Goal: Task Accomplishment & Management: Manage account settings

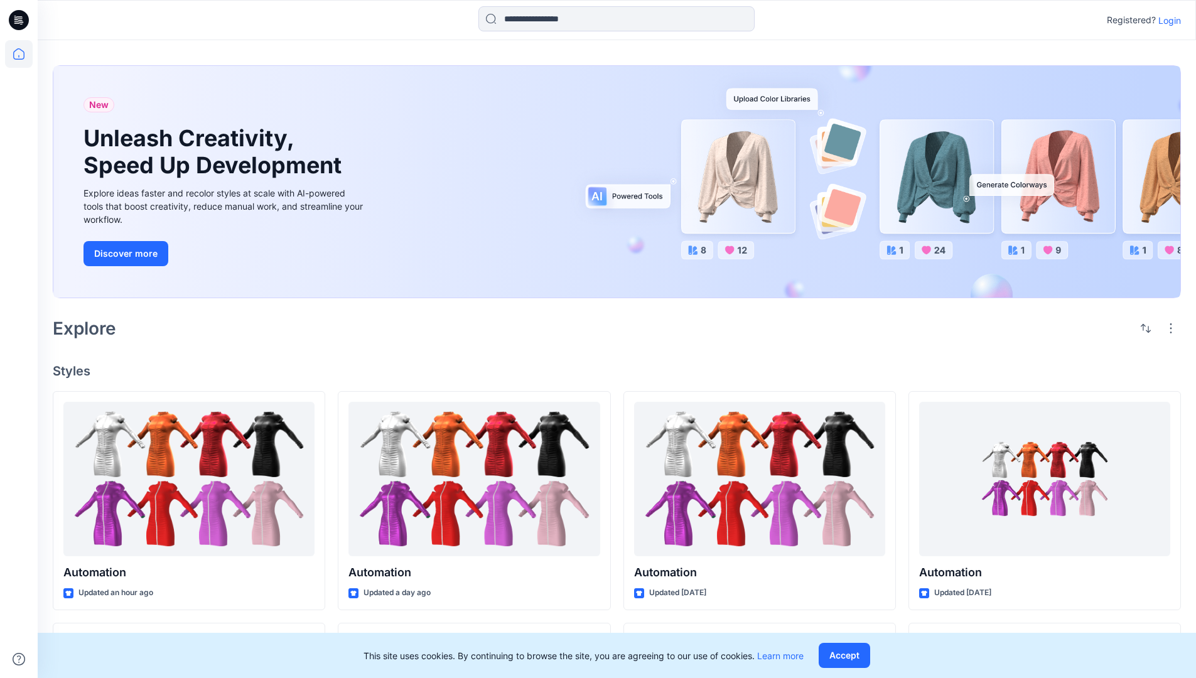
click at [1167, 20] on p "Login" at bounding box center [1169, 20] width 23 height 13
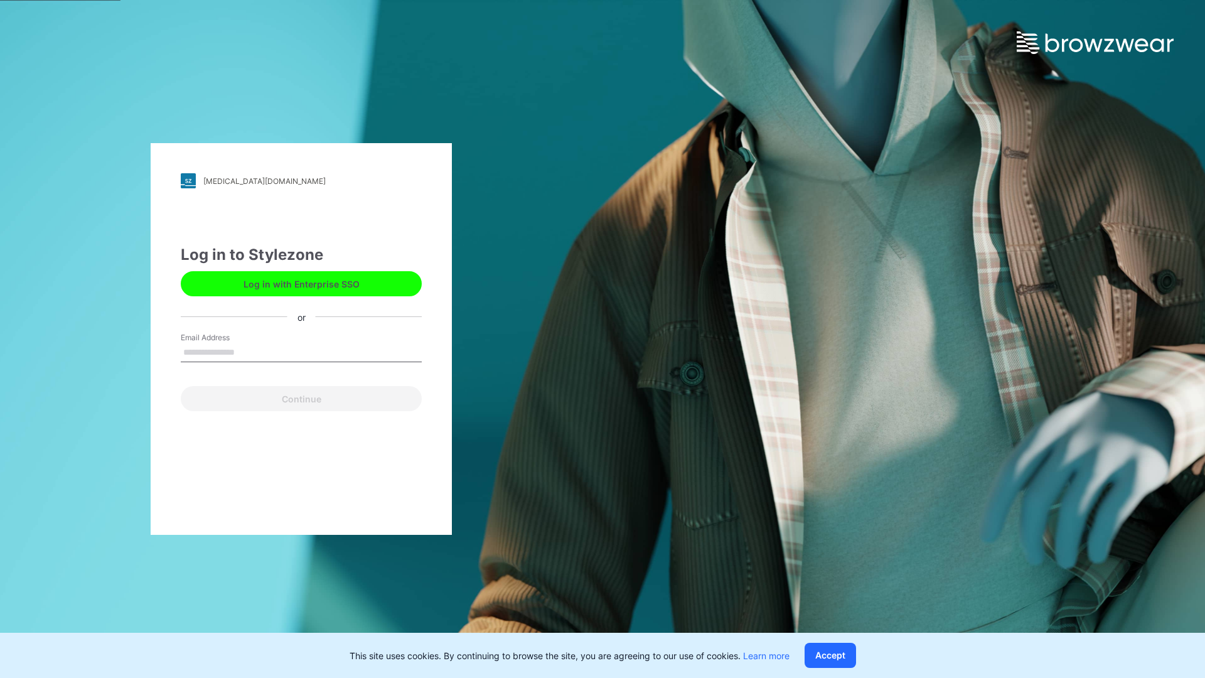
click at [248, 352] on input "Email Address" at bounding box center [301, 352] width 241 height 19
type input "**********"
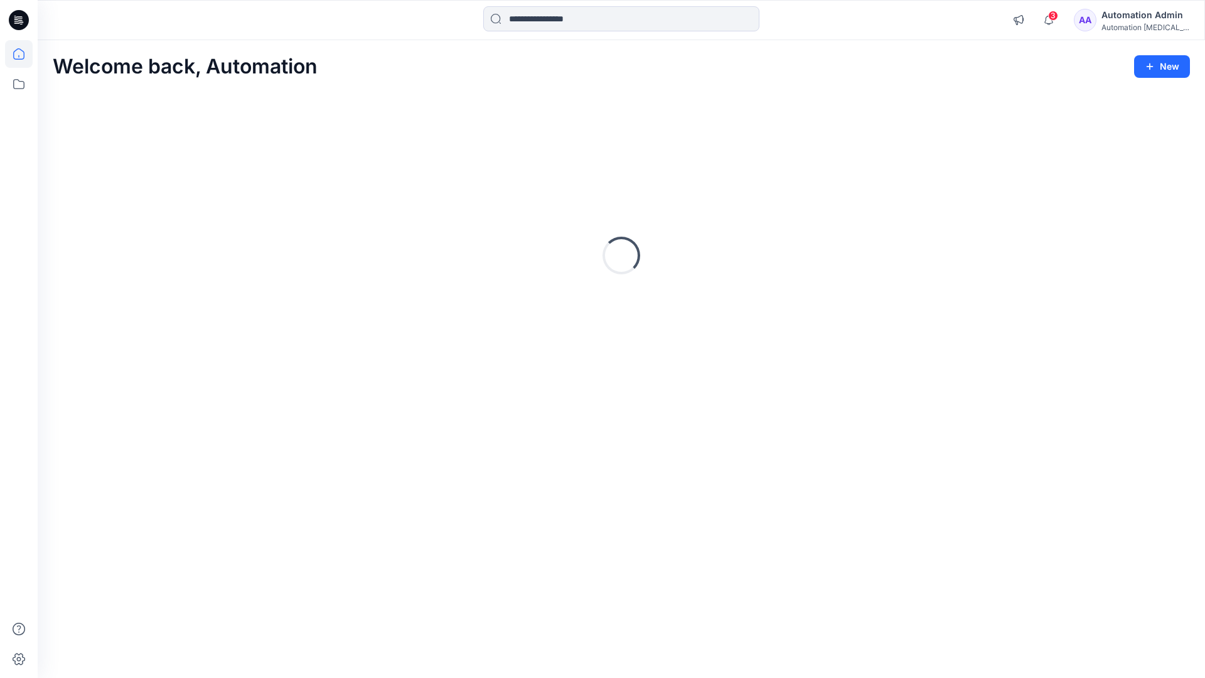
click at [24, 54] on icon at bounding box center [18, 53] width 11 height 11
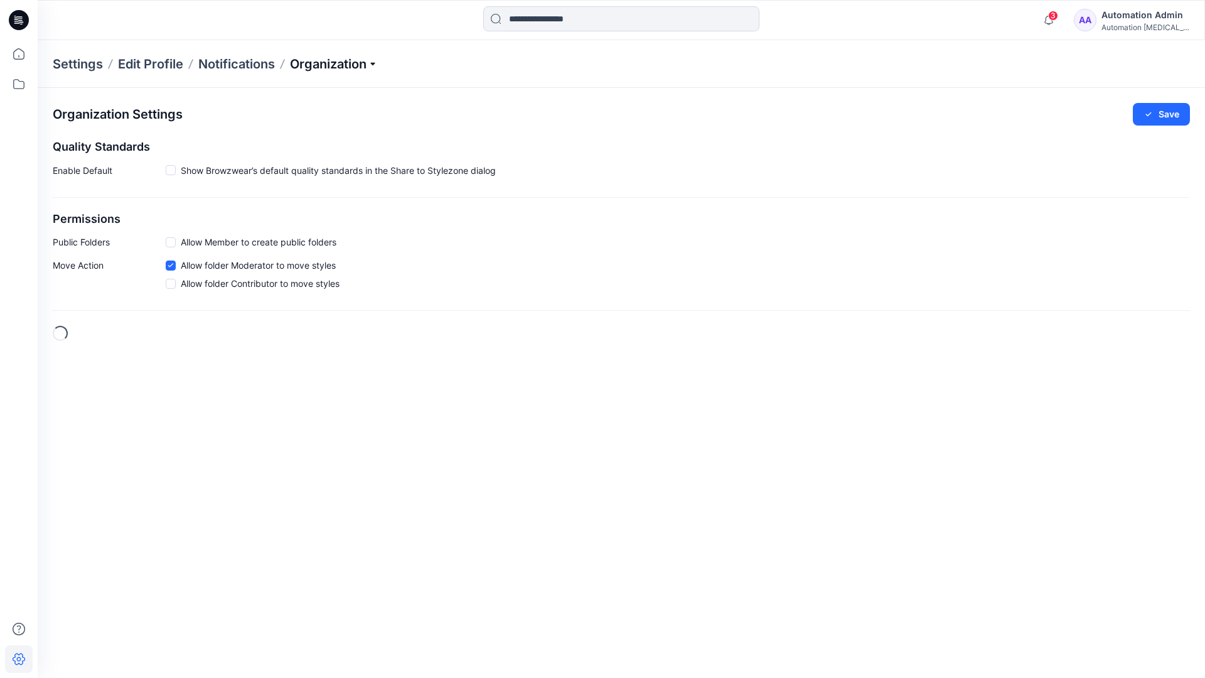
click at [367, 63] on p "Organization" at bounding box center [334, 64] width 88 height 18
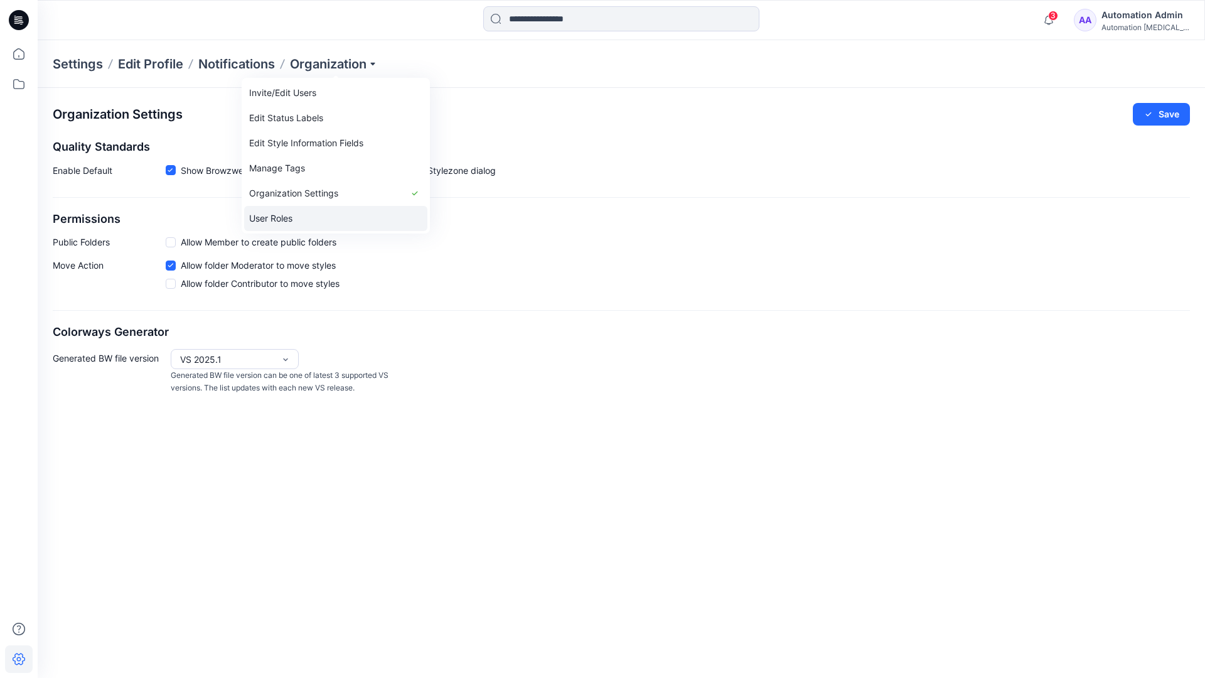
click at [306, 217] on link "User Roles" at bounding box center [335, 218] width 183 height 25
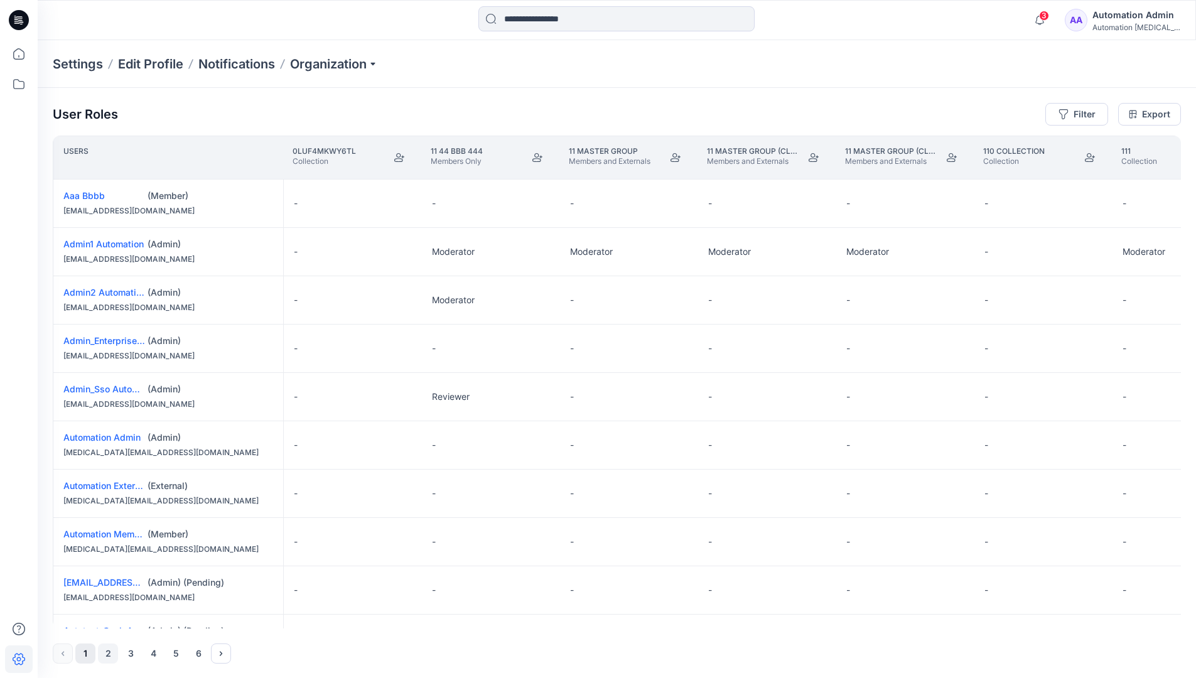
click at [109, 655] on button "2" at bounding box center [108, 654] width 20 height 20
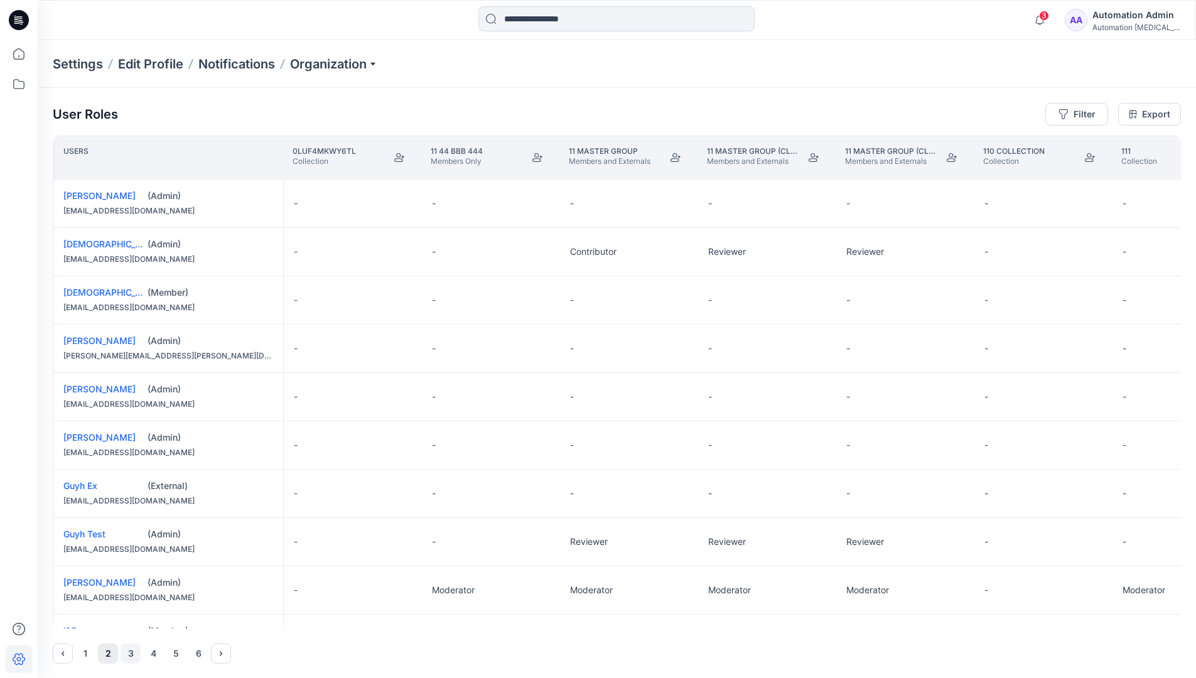
click at [131, 654] on button "3" at bounding box center [131, 654] width 20 height 20
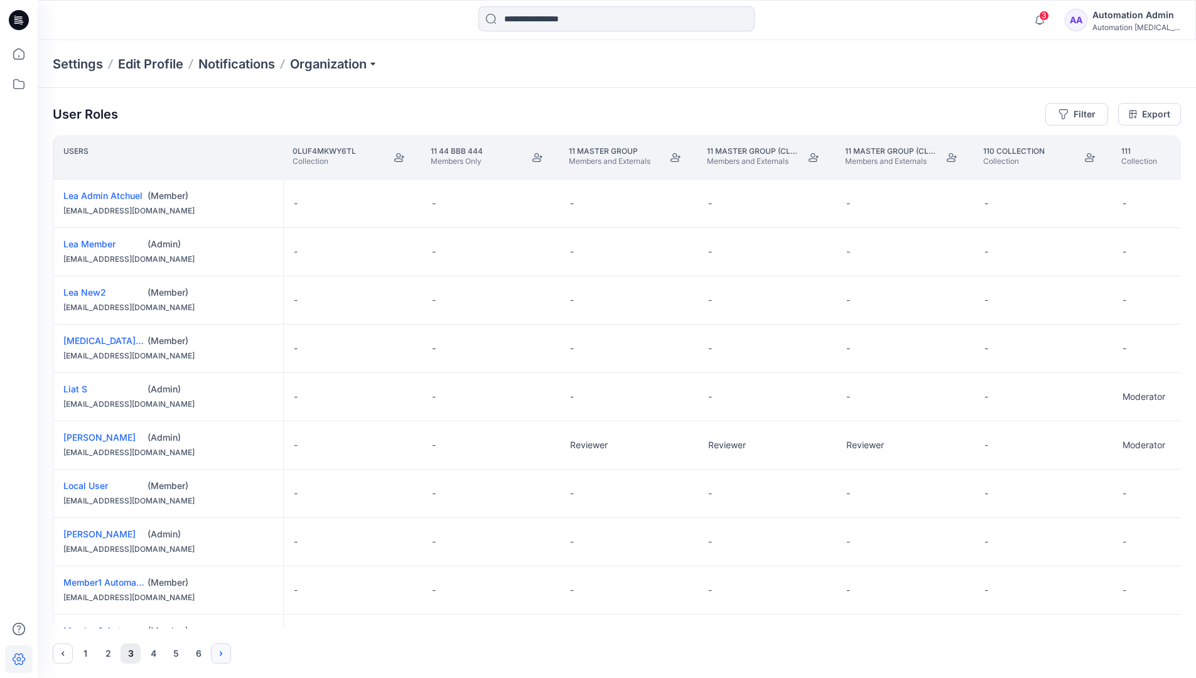
click at [222, 653] on icon "Next" at bounding box center [221, 653] width 3 height 4
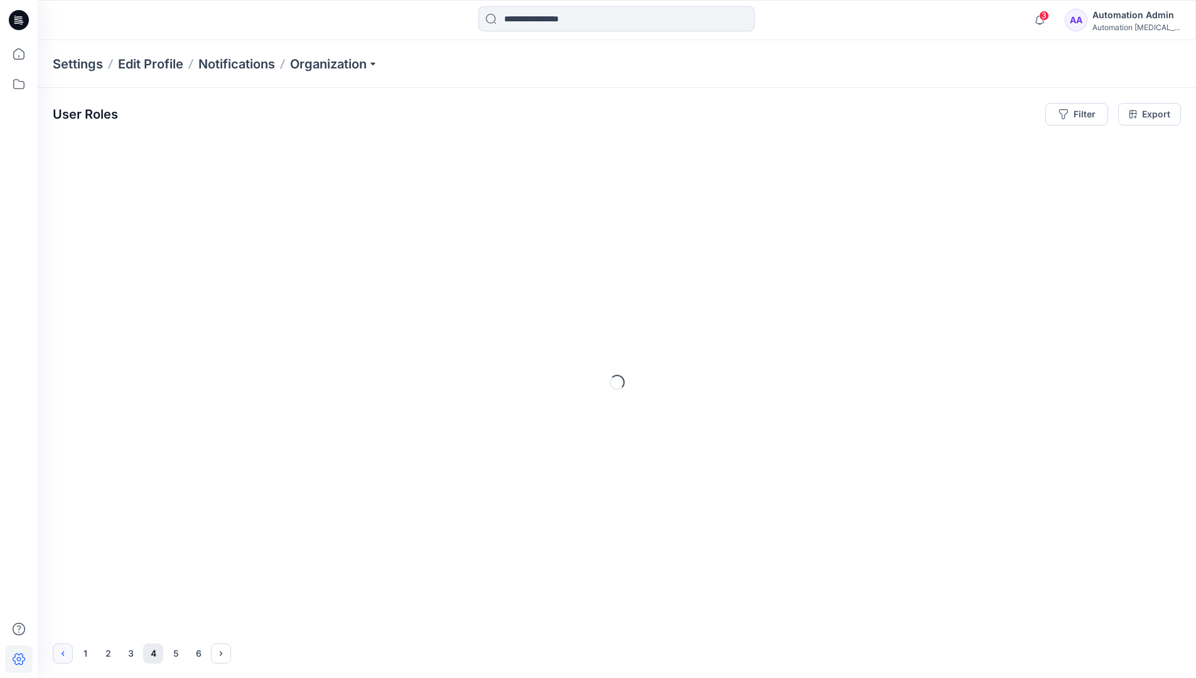
click at [64, 651] on icon "Previous" at bounding box center [63, 654] width 10 height 10
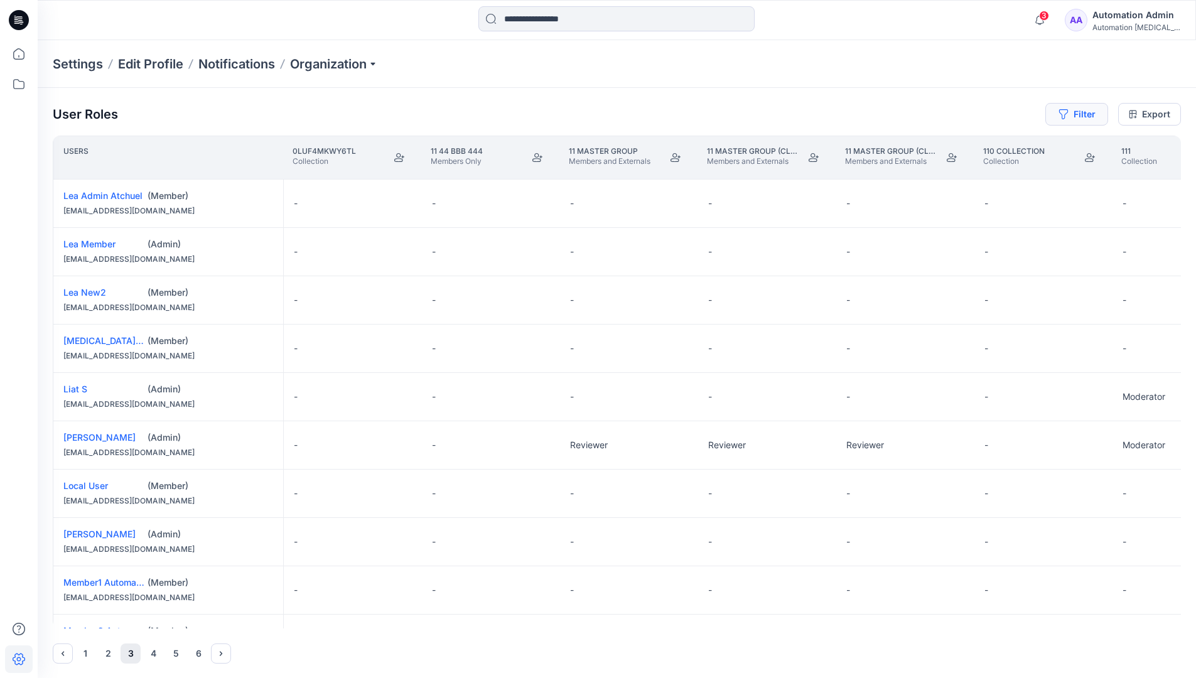
click at [1082, 117] on button "Filter" at bounding box center [1076, 114] width 63 height 23
click at [1005, 148] on div at bounding box center [1031, 148] width 129 height 16
click at [1019, 146] on div at bounding box center [1031, 148] width 129 height 16
type input "****"
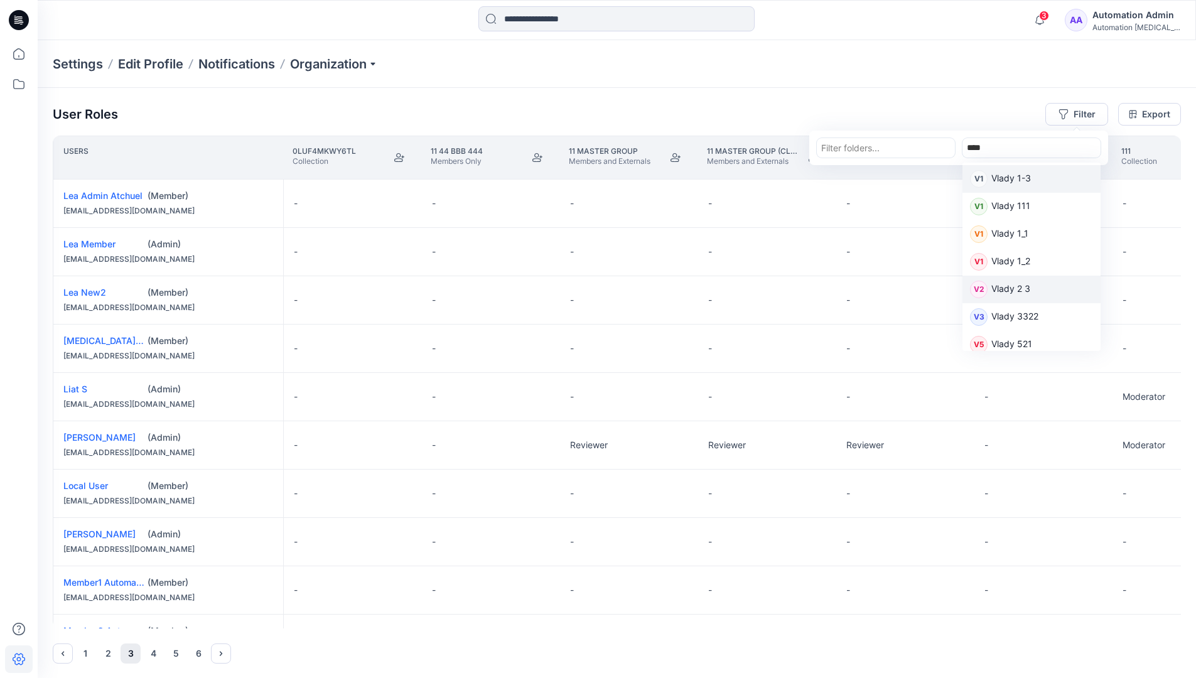
click at [1017, 288] on p "Vlady 2 3" at bounding box center [1010, 290] width 39 height 16
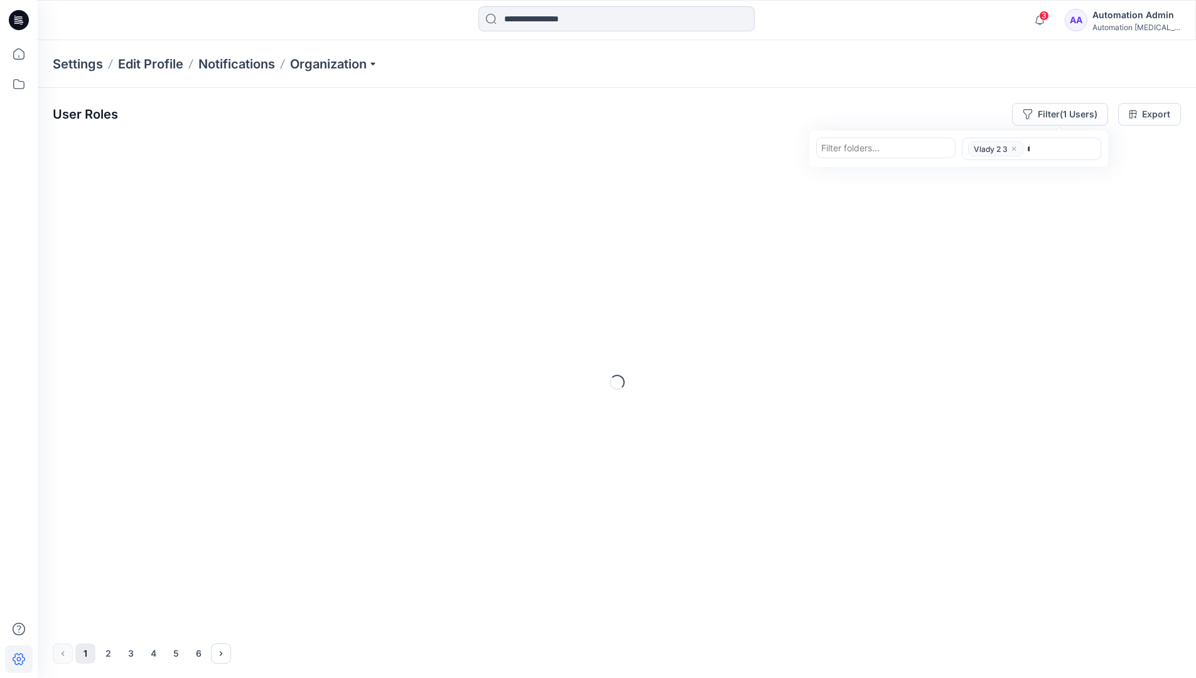
type input "****"
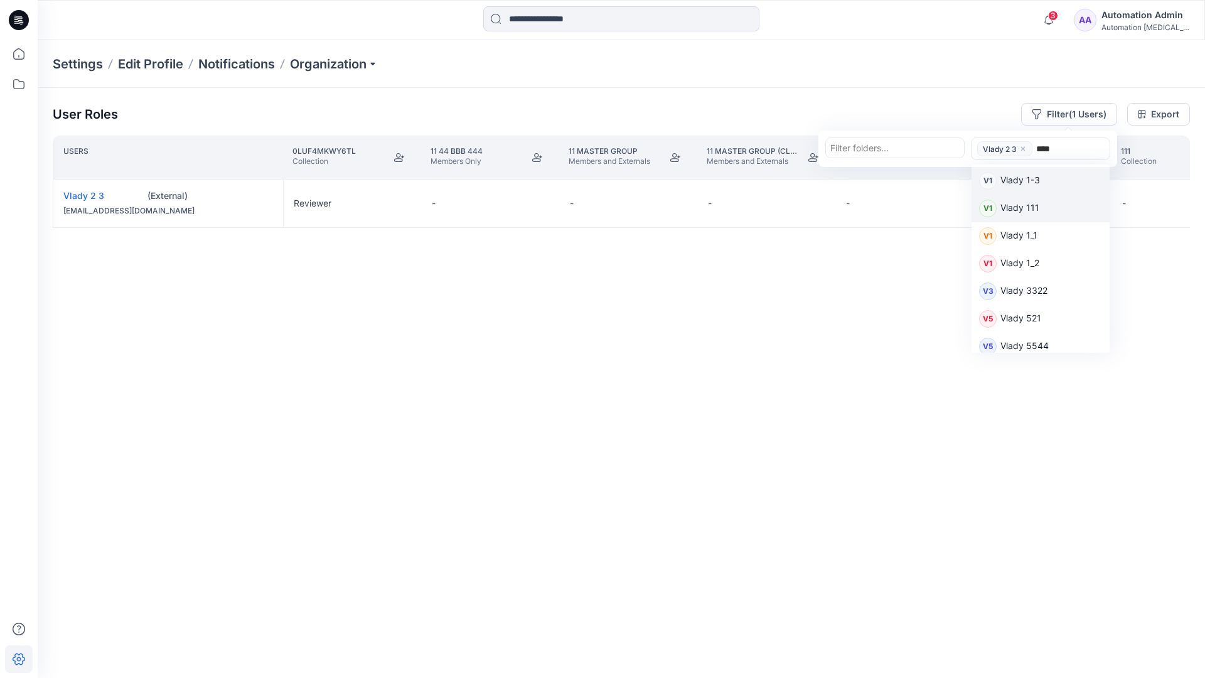
click at [1028, 207] on p "Vlady 111" at bounding box center [1020, 209] width 39 height 16
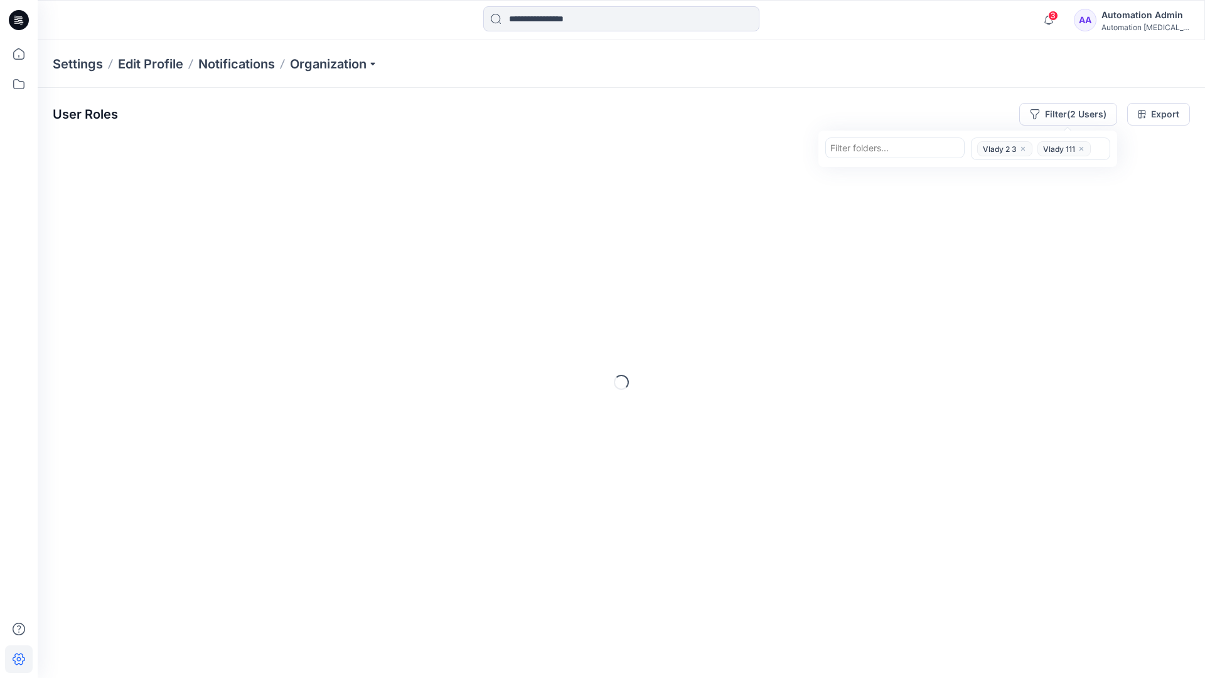
click at [905, 149] on div at bounding box center [895, 148] width 129 height 16
type input "*********"
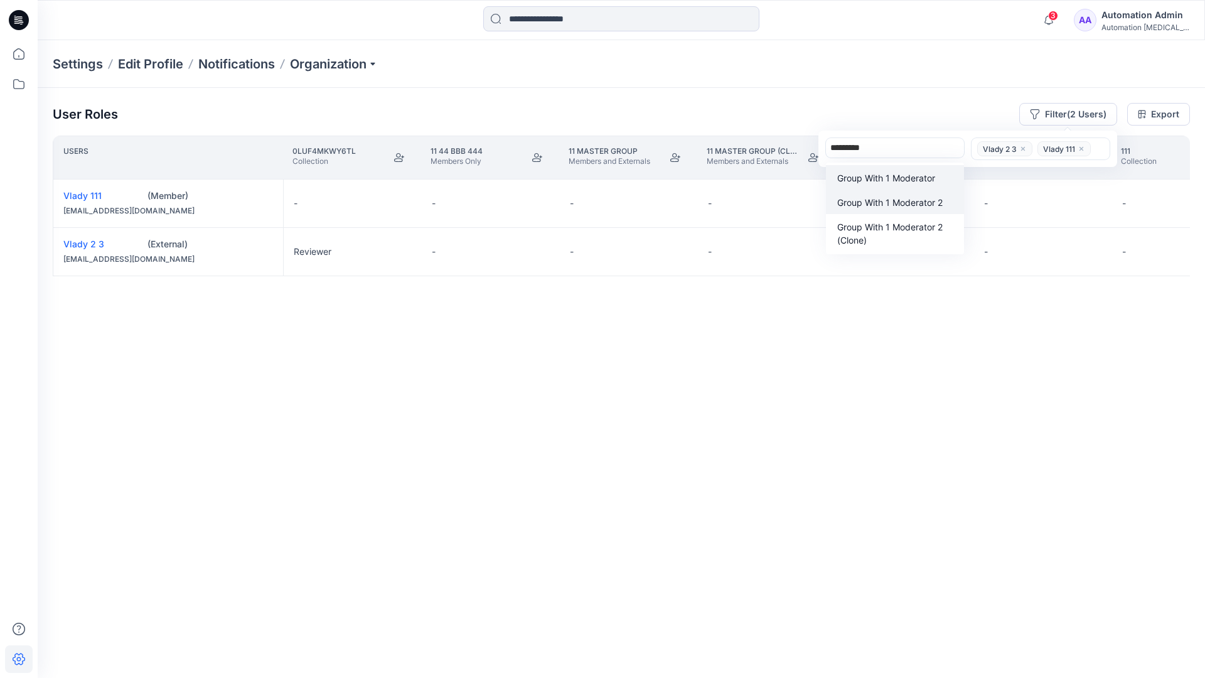
click at [895, 197] on p "Group With 1 Moderator 2" at bounding box center [890, 202] width 105 height 13
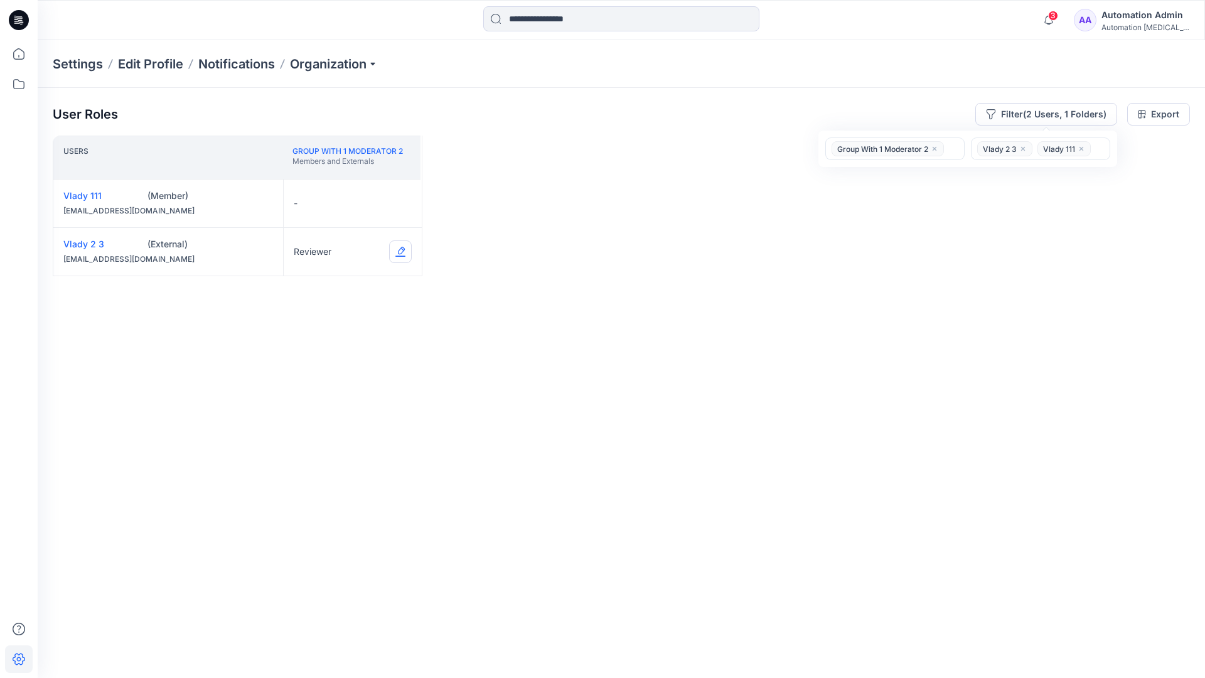
click at [399, 252] on button "Edit Role" at bounding box center [400, 251] width 23 height 23
click at [338, 328] on button "Contributor" at bounding box center [342, 327] width 136 height 23
click at [399, 202] on button "Edit Role" at bounding box center [400, 203] width 23 height 23
click at [316, 291] on button "Moderator" at bounding box center [342, 301] width 136 height 23
click at [399, 251] on button "Edit Role" at bounding box center [400, 251] width 23 height 23
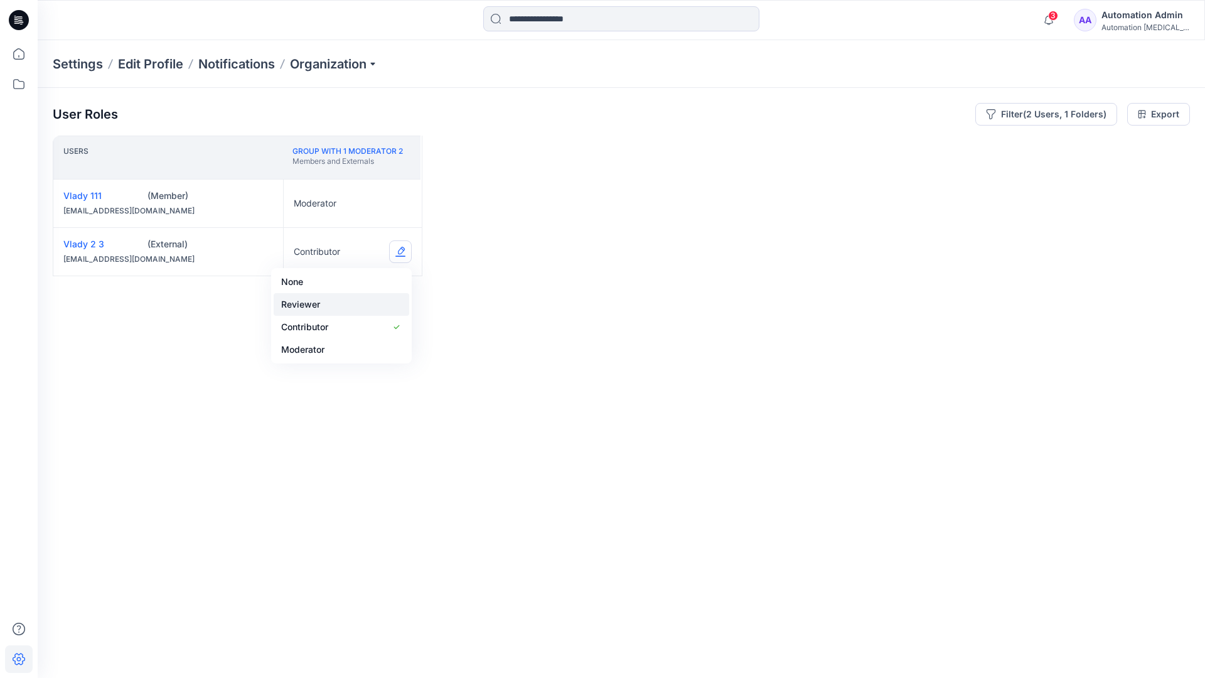
click at [338, 305] on button "Reviewer" at bounding box center [342, 304] width 136 height 23
click at [330, 232] on button "None" at bounding box center [342, 233] width 136 height 23
click at [935, 146] on icon "close" at bounding box center [935, 149] width 8 height 8
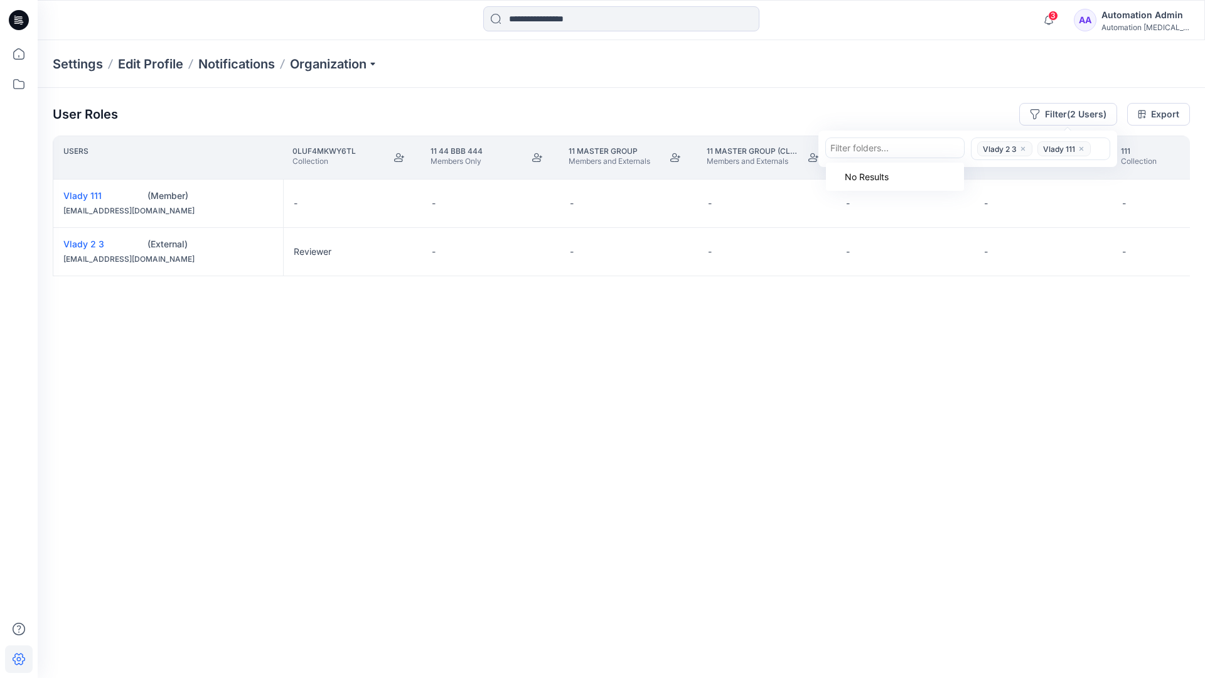
click at [1022, 148] on icon "close" at bounding box center [1023, 149] width 4 height 4
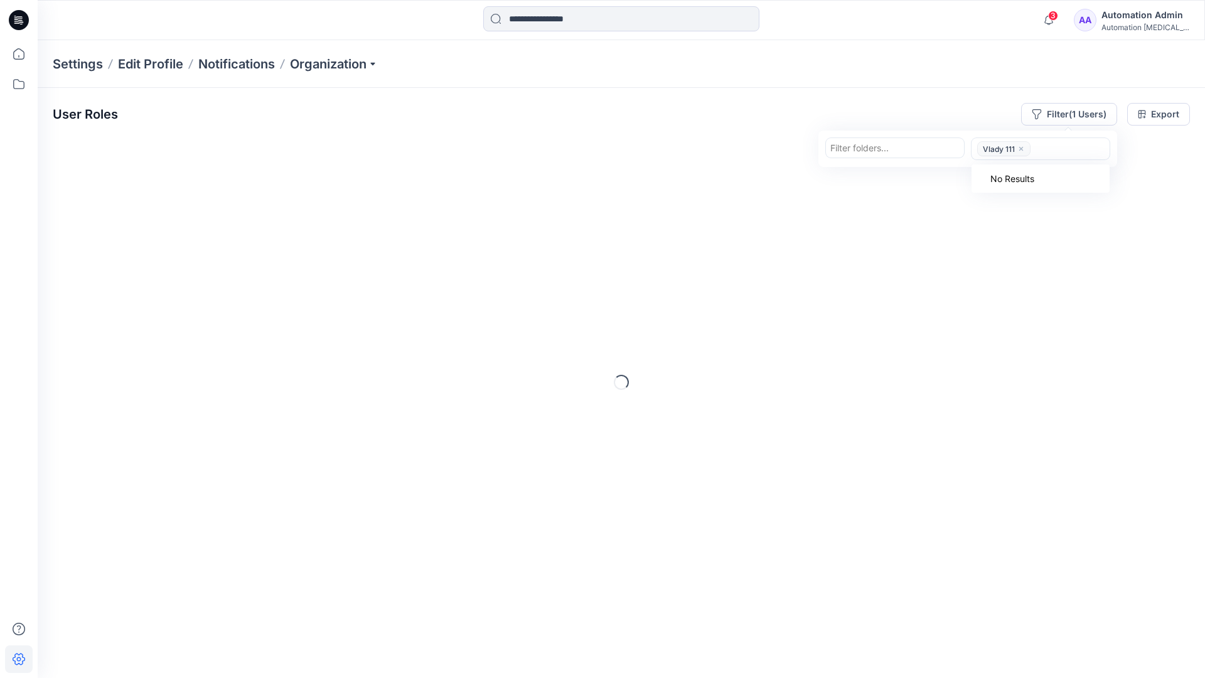
click at [1021, 150] on icon "close" at bounding box center [1022, 149] width 8 height 8
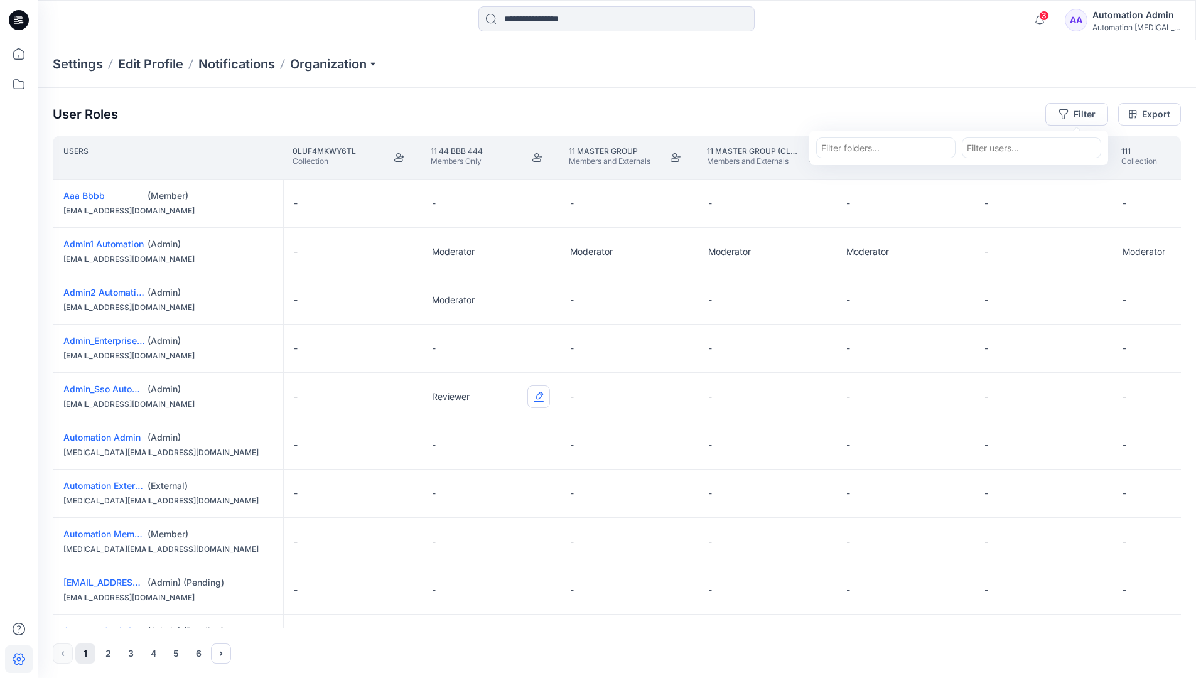
click at [540, 397] on button "Edit Role" at bounding box center [538, 396] width 23 height 23
click at [492, 453] on button "Reviewer" at bounding box center [480, 449] width 136 height 23
click at [1124, 24] on div "Automation testim..." at bounding box center [1136, 27] width 88 height 9
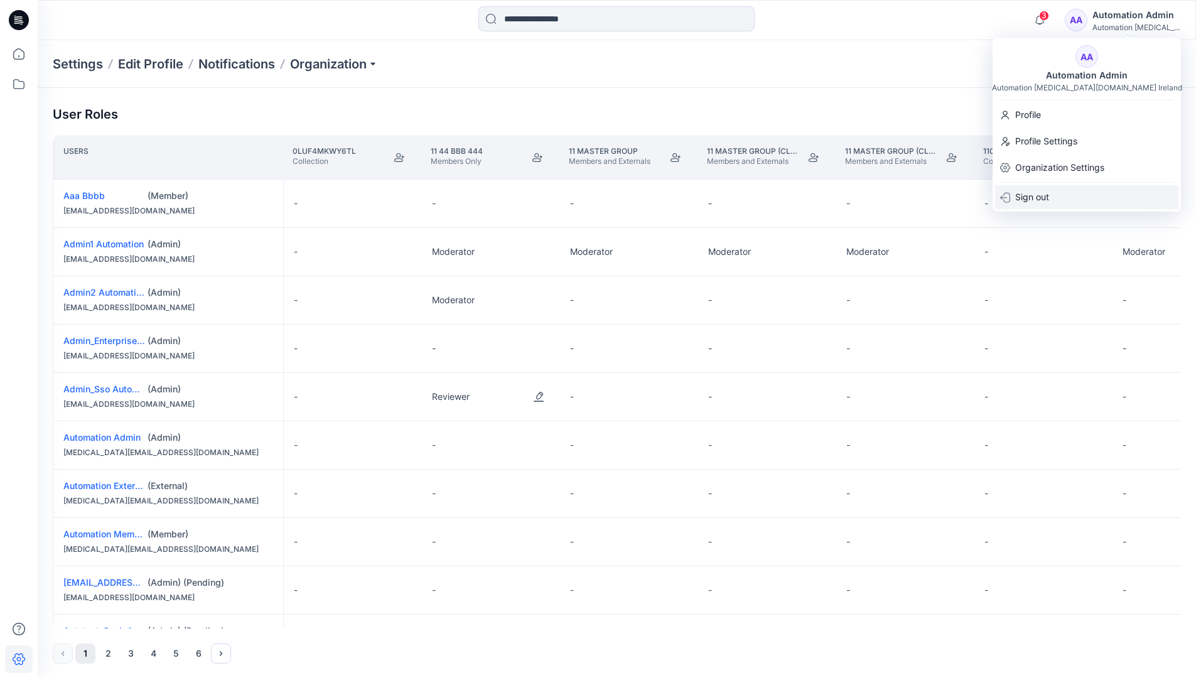
click at [1066, 188] on div "Sign out" at bounding box center [1086, 197] width 183 height 24
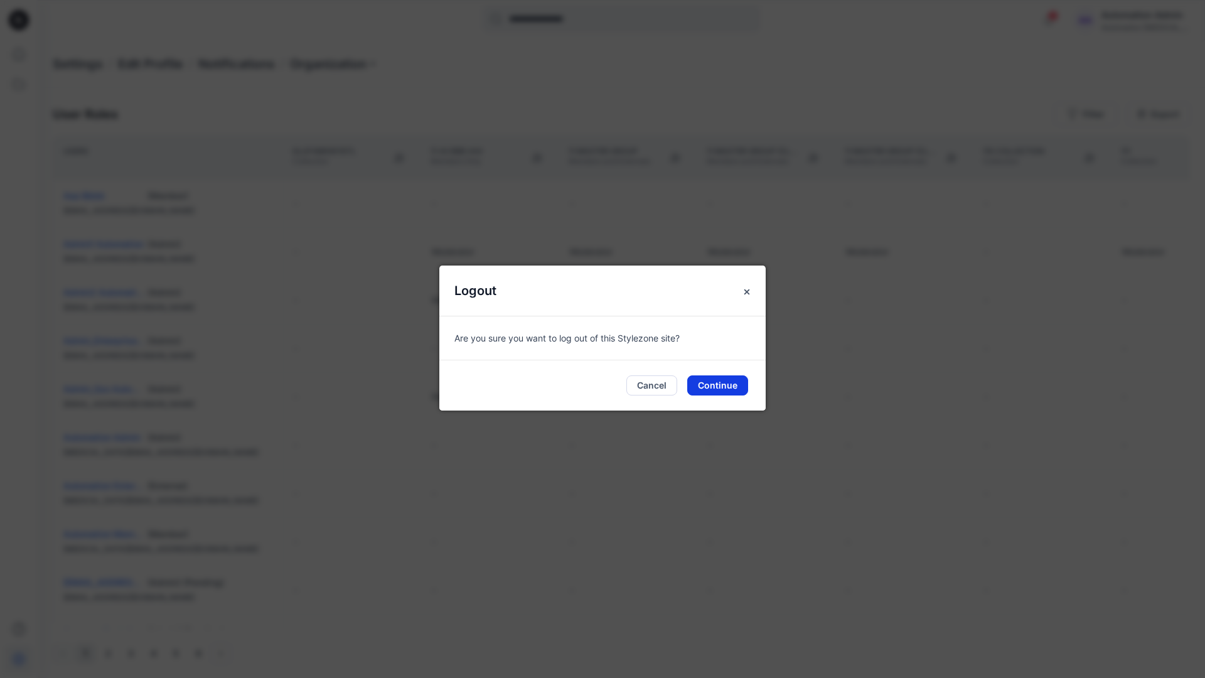
click at [730, 383] on button "Continue" at bounding box center [717, 385] width 61 height 20
